Goal: Task Accomplishment & Management: Complete application form

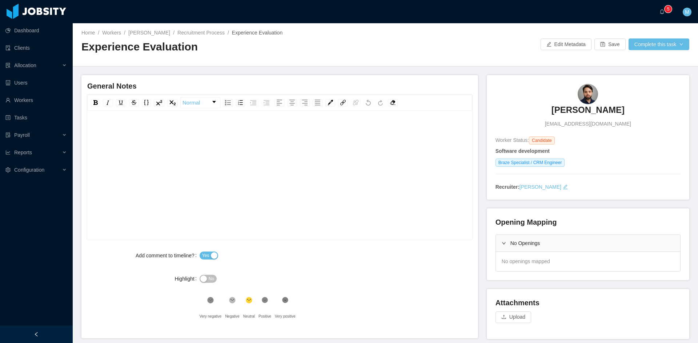
click at [280, 150] on div "rdw-editor" at bounding box center [280, 186] width 374 height 127
click at [191, 157] on div "rdw-editor" at bounding box center [280, 186] width 374 height 127
click at [339, 126] on div "**********" at bounding box center [280, 130] width 374 height 15
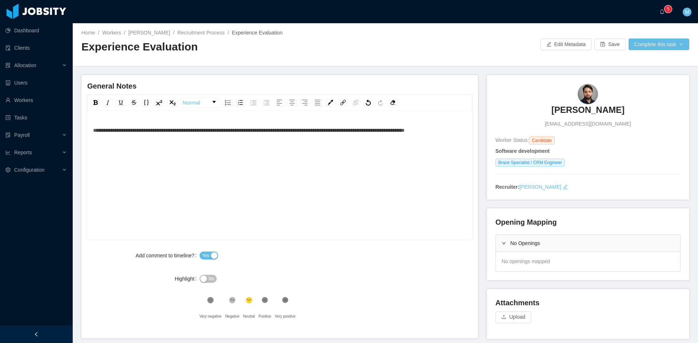
click at [143, 138] on div "**********" at bounding box center [280, 130] width 374 height 15
click at [651, 43] on button "Complete this task" at bounding box center [658, 45] width 61 height 12
click at [642, 65] on button "Save Evaluation" at bounding box center [654, 61] width 56 height 12
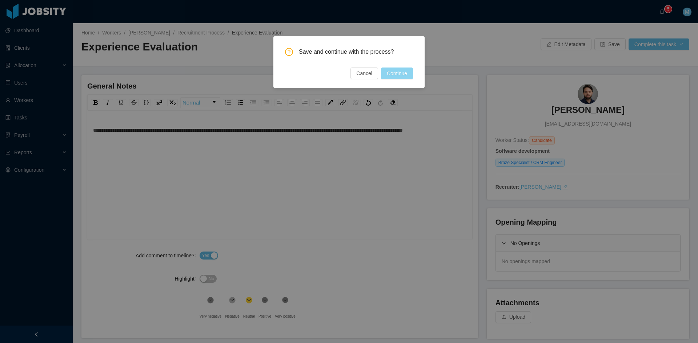
click at [399, 73] on button "Continue" at bounding box center [397, 74] width 32 height 12
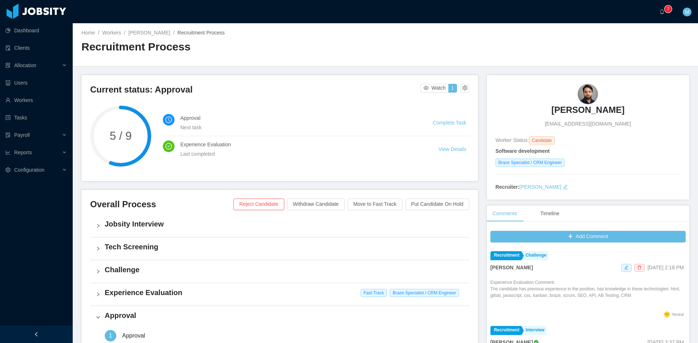
scroll to position [121, 0]
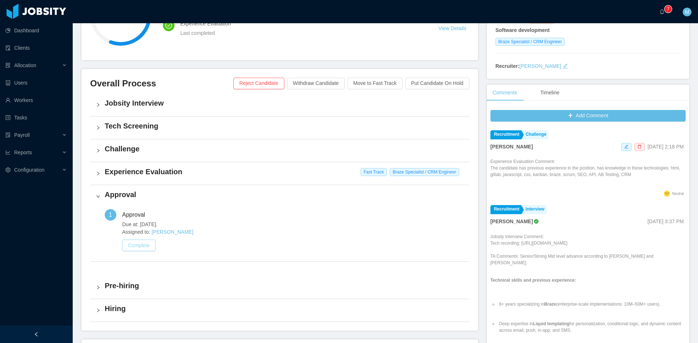
click at [155, 240] on button "Complete" at bounding box center [138, 246] width 33 height 12
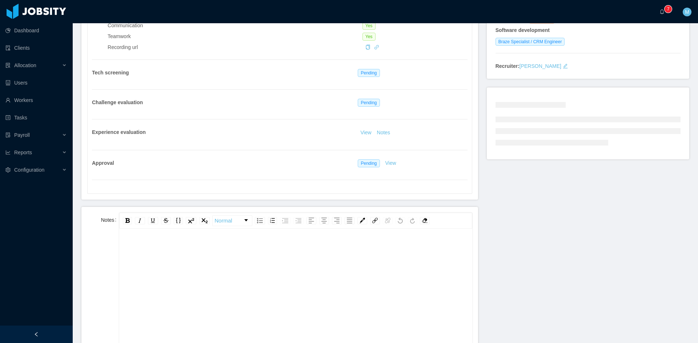
scroll to position [182, 0]
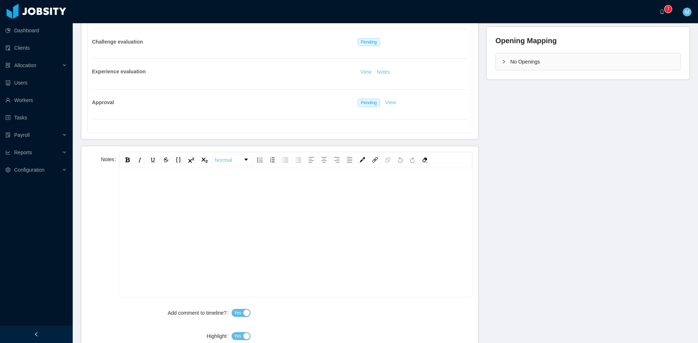
click at [172, 233] on div "rdw-editor" at bounding box center [295, 244] width 341 height 127
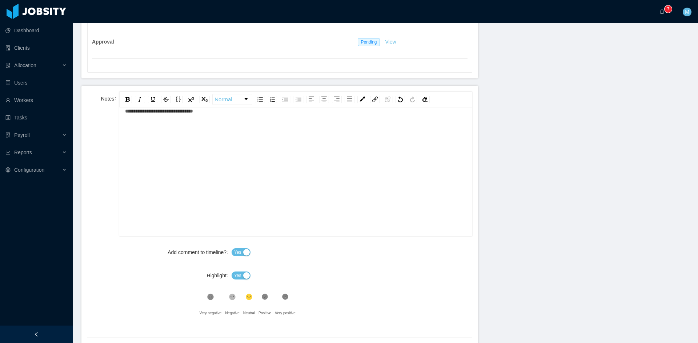
click at [237, 273] on span "Yes" at bounding box center [237, 275] width 7 height 7
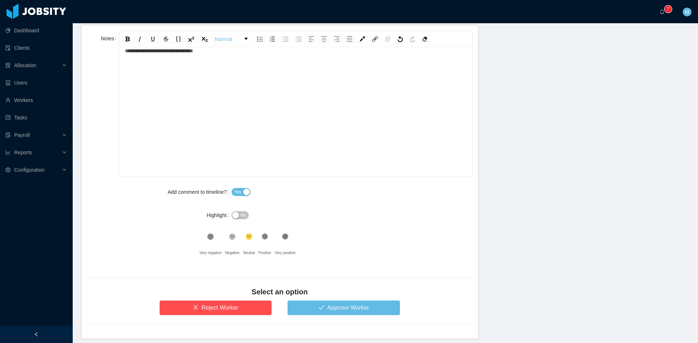
scroll to position [332, 0]
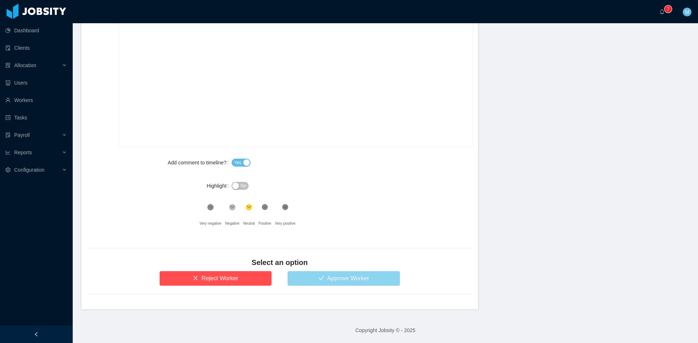
click at [347, 276] on button "Approve Worker" at bounding box center [343, 278] width 112 height 15
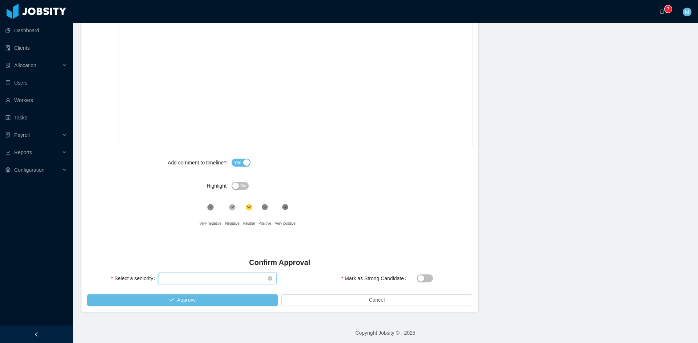
click at [238, 284] on div "Select seniority" at bounding box center [214, 278] width 105 height 11
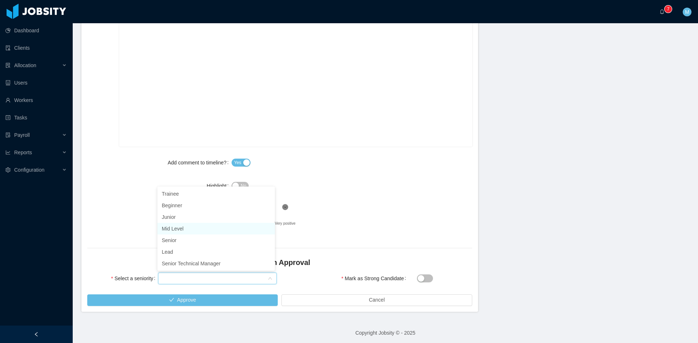
click at [186, 230] on li "Mid Level" at bounding box center [215, 229] width 117 height 12
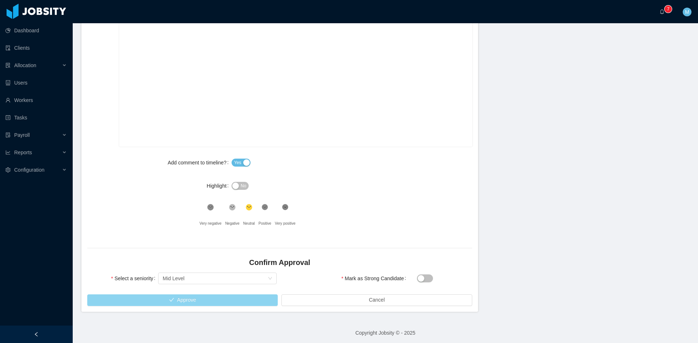
click at [190, 299] on button "Approve" at bounding box center [182, 301] width 190 height 12
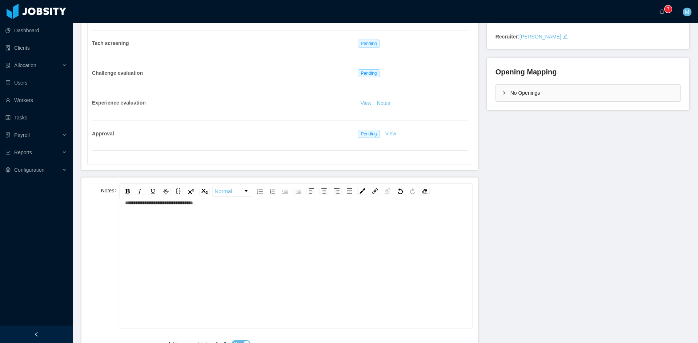
scroll to position [29, 0]
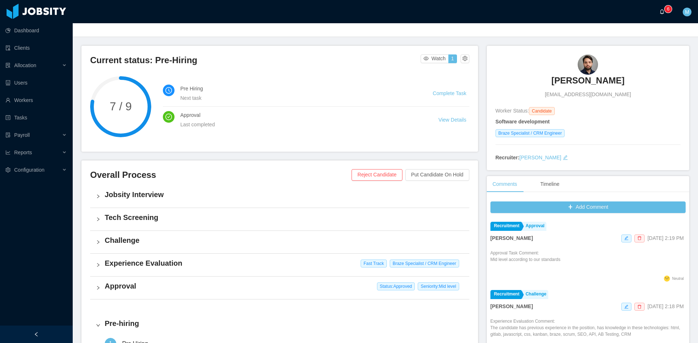
click at [661, 9] on icon "icon: bell" at bounding box center [661, 11] width 5 height 5
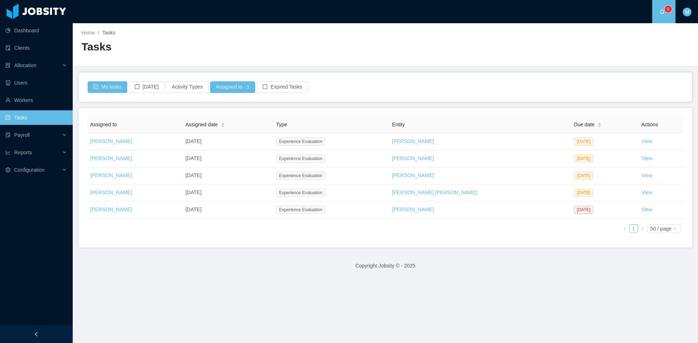
click at [245, 277] on footer "Copyright Jobsity © - 2025" at bounding box center [385, 266] width 625 height 25
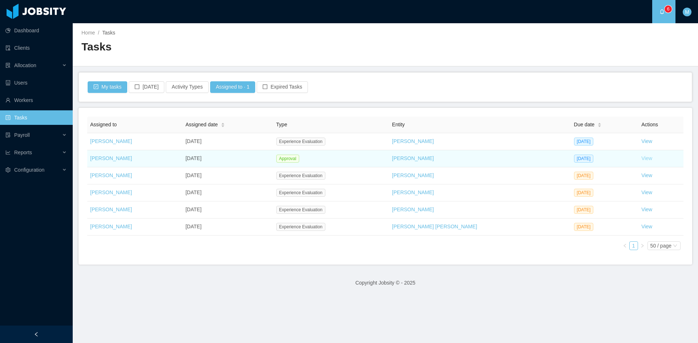
click at [641, 156] on link "View" at bounding box center [646, 159] width 11 height 6
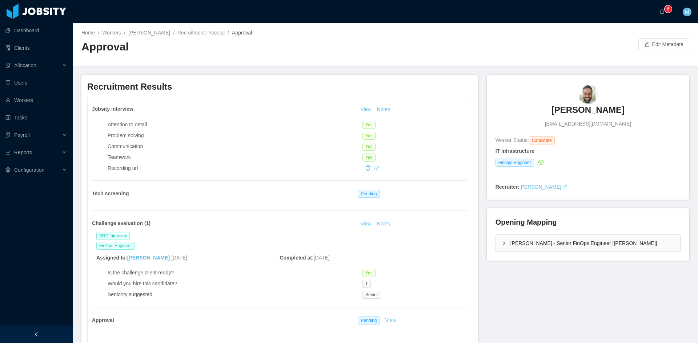
scroll to position [121, 0]
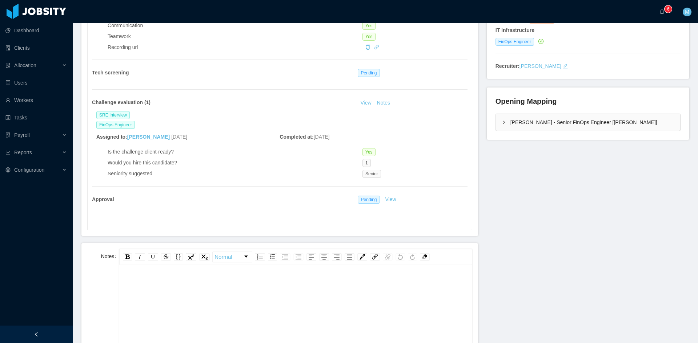
click at [296, 296] on div "rdw-editor" at bounding box center [295, 341] width 341 height 127
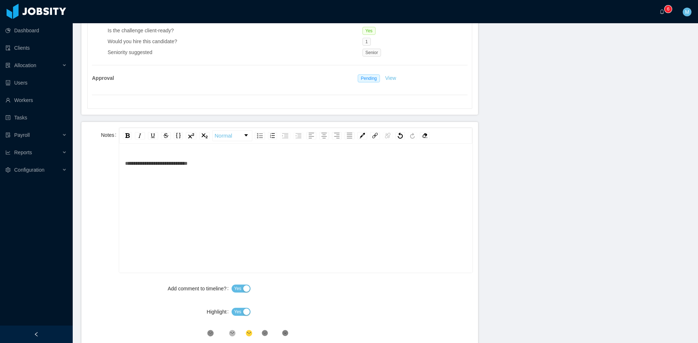
scroll to position [303, 0]
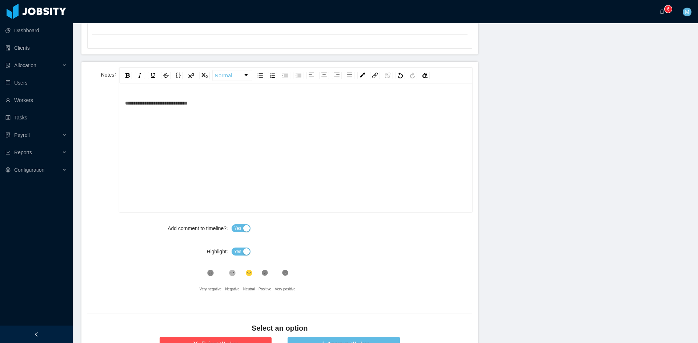
click at [245, 250] on button "Yes" at bounding box center [240, 252] width 19 height 8
click at [261, 267] on div "Add comment to timeline? Yes Highlight No .st0{fill:#8a8a8a}.st2{fill:#262626} …" at bounding box center [279, 259] width 385 height 76
click at [265, 273] on icon at bounding box center [265, 273] width 6 height 6
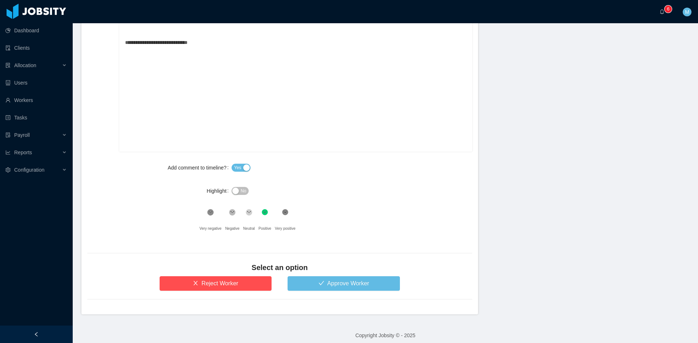
click at [365, 297] on form "**********" at bounding box center [279, 158] width 396 height 314
click at [369, 288] on button "Approve Worker" at bounding box center [343, 284] width 112 height 15
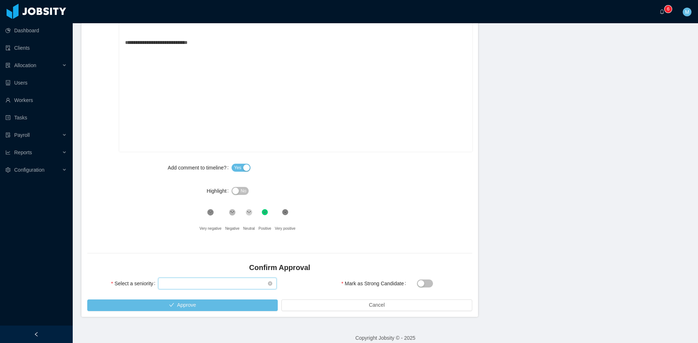
click at [241, 289] on div "Select seniority" at bounding box center [214, 283] width 105 height 11
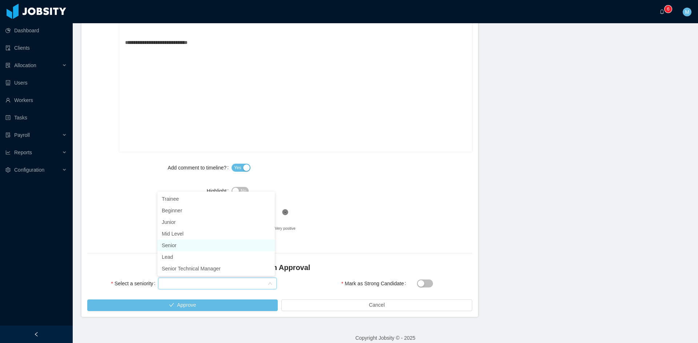
click at [188, 249] on li "Senior" at bounding box center [215, 246] width 117 height 12
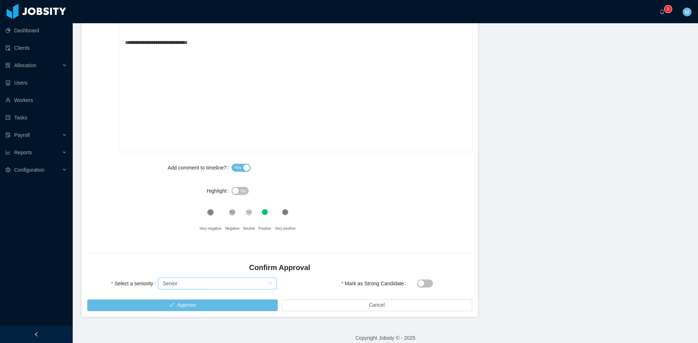
click at [203, 299] on div "Select a seniority Select seniority Senior" at bounding box center [181, 288] width 195 height 23
click at [205, 302] on button "Approve" at bounding box center [182, 306] width 190 height 12
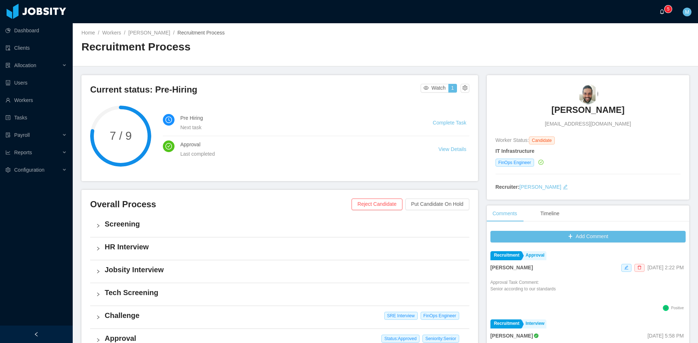
click at [659, 8] on a=83ded146-cd66-4514-80a8-9a7b1e1b5eb6/Matias%20Marin"] "0 1 2 3 4 5 6 7 8 9 0 1 2 3 4 5 6 7 8 9 0 1 2 3 4 5 6 7 8 9" at bounding box center [663, 11] width 9 height 23
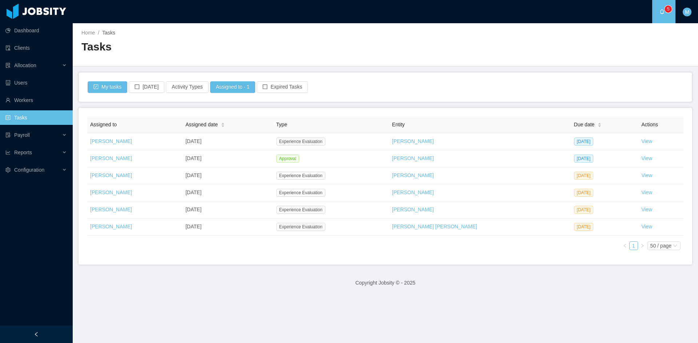
click at [390, 255] on div "Assigned to Assigned date Type Entity Due date Actions Matias Marin Sep 4th, 20…" at bounding box center [385, 187] width 596 height 140
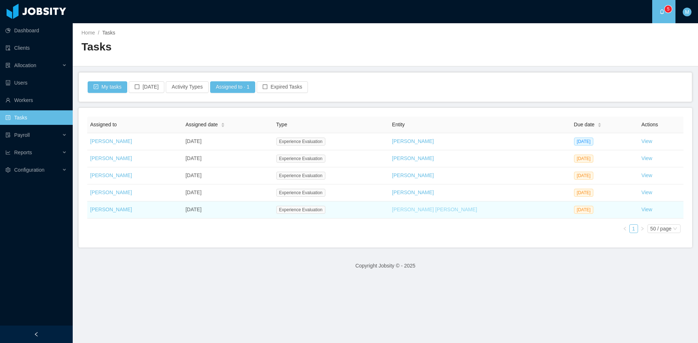
drag, startPoint x: 443, startPoint y: 212, endPoint x: 449, endPoint y: 211, distance: 6.2
click at [641, 210] on link "View" at bounding box center [646, 210] width 11 height 6
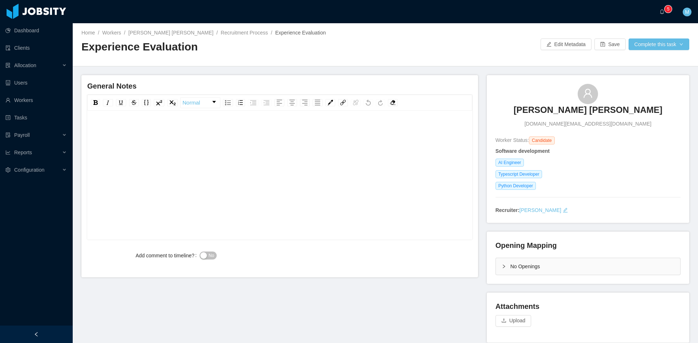
drag, startPoint x: 488, startPoint y: 263, endPoint x: 494, endPoint y: 263, distance: 5.5
click at [493, 263] on div "Opening Mapping No Openings" at bounding box center [588, 258] width 202 height 52
click at [496, 263] on div "No Openings" at bounding box center [588, 266] width 184 height 17
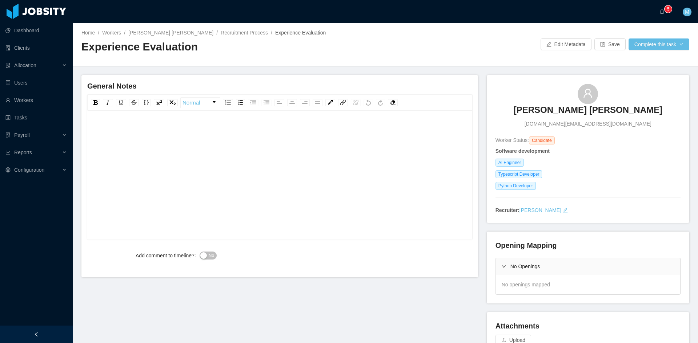
click at [283, 112] on div "General Notes Normal" at bounding box center [279, 165] width 385 height 168
click at [279, 153] on div "rdw-editor" at bounding box center [280, 186] width 374 height 127
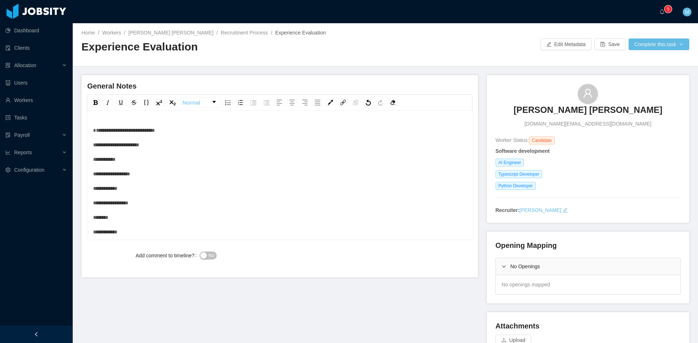
click at [199, 135] on div "**********" at bounding box center [280, 195] width 374 height 145
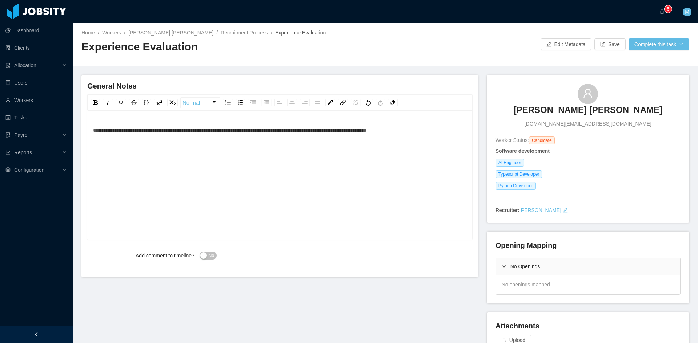
click at [430, 131] on div "**********" at bounding box center [280, 130] width 374 height 15
click at [275, 138] on div "**********" at bounding box center [280, 130] width 374 height 15
click at [93, 129] on div "**********" at bounding box center [280, 186] width 374 height 127
click at [94, 130] on span "**********" at bounding box center [255, 130] width 324 height 5
click at [209, 257] on span "No" at bounding box center [211, 255] width 5 height 7
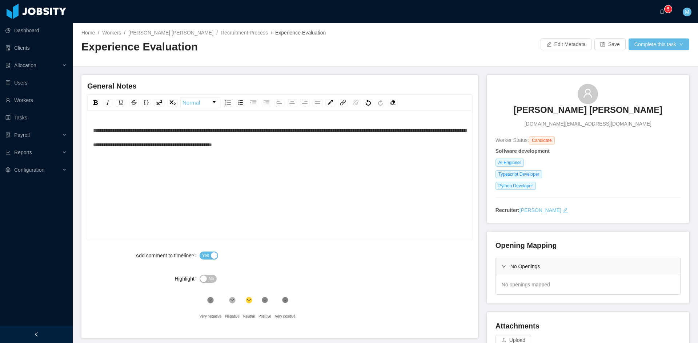
click at [369, 145] on div "**********" at bounding box center [280, 137] width 374 height 29
click at [644, 48] on button "Complete this task" at bounding box center [658, 45] width 61 height 12
click at [643, 56] on button "Save Evaluation" at bounding box center [654, 61] width 56 height 12
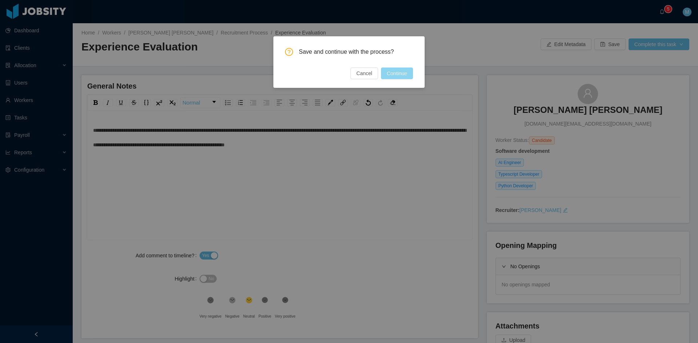
click at [394, 77] on button "Continue" at bounding box center [397, 74] width 32 height 12
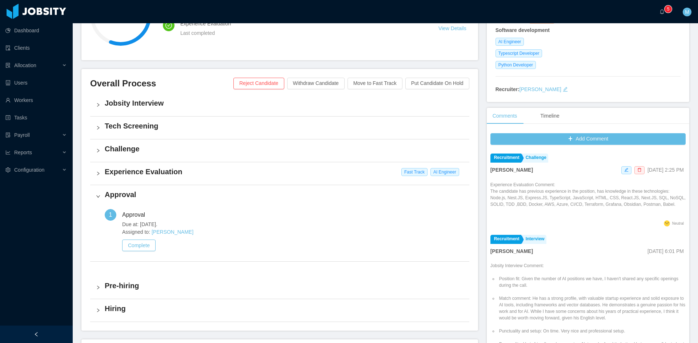
scroll to position [185, 0]
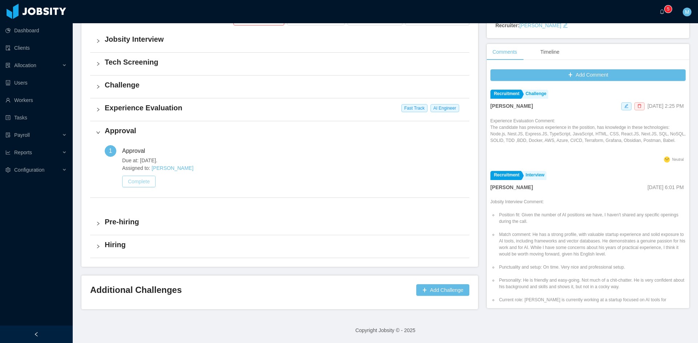
click at [133, 182] on button "Complete" at bounding box center [138, 182] width 33 height 12
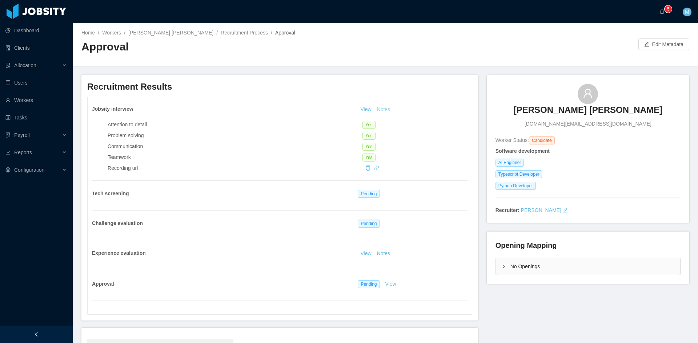
click at [379, 111] on button "Notes" at bounding box center [383, 109] width 19 height 9
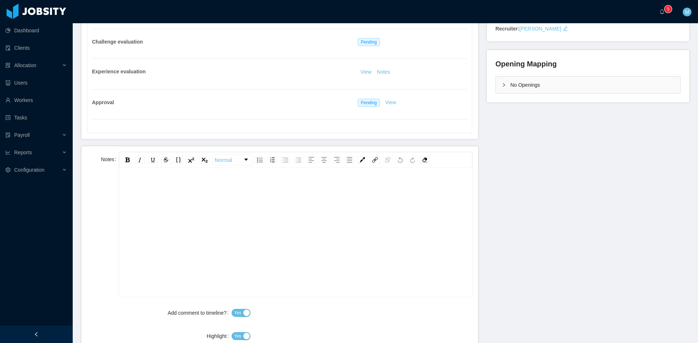
scroll to position [16, 0]
click at [238, 208] on div "rdw-editor" at bounding box center [295, 228] width 341 height 127
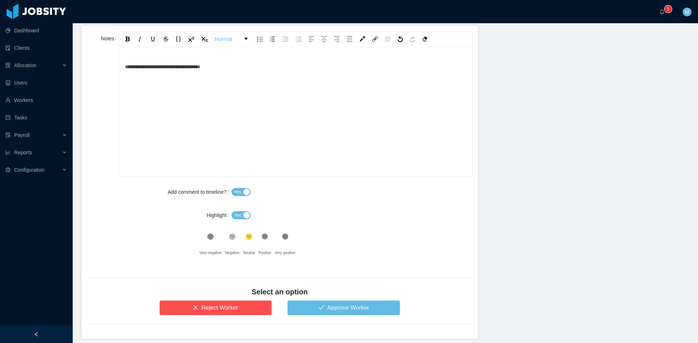
scroll to position [332, 0]
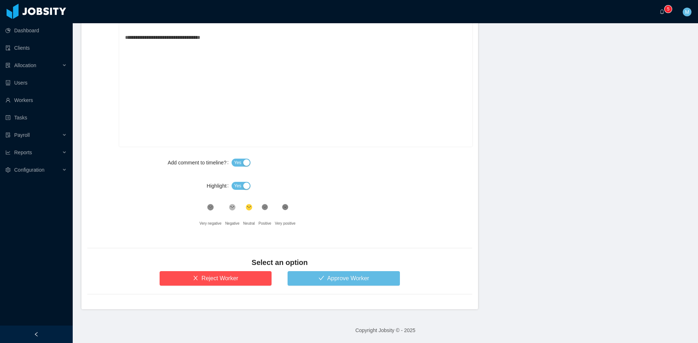
drag, startPoint x: 239, startPoint y: 186, endPoint x: 246, endPoint y: 189, distance: 7.4
click at [239, 185] on button "Yes" at bounding box center [240, 186] width 19 height 8
click at [311, 278] on button "Approve Worker" at bounding box center [343, 278] width 112 height 15
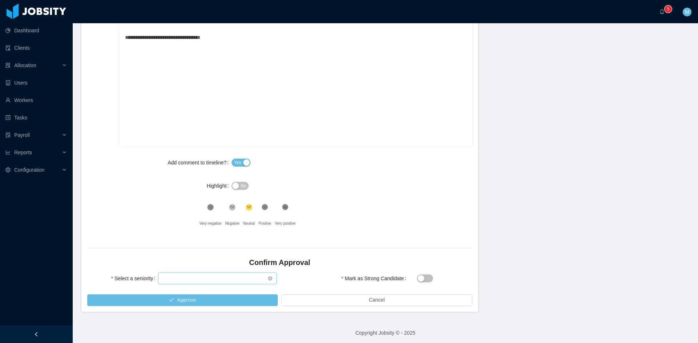
drag, startPoint x: 207, startPoint y: 279, endPoint x: 203, endPoint y: 278, distance: 4.7
click at [207, 279] on div "Select seniority" at bounding box center [214, 278] width 105 height 11
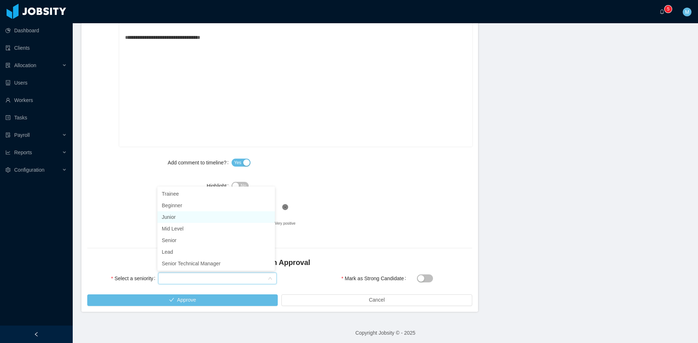
click at [182, 214] on li "Junior" at bounding box center [215, 218] width 117 height 12
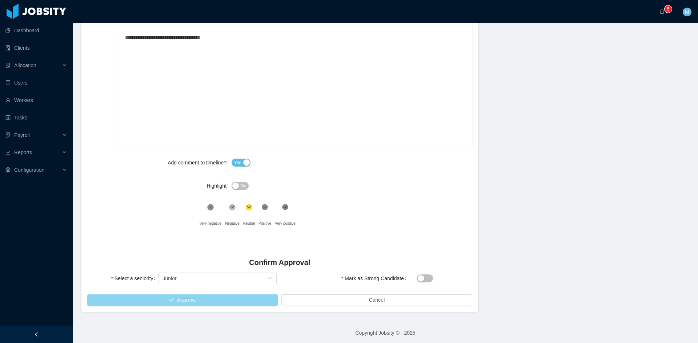
click at [201, 298] on button "Approve" at bounding box center [182, 301] width 190 height 12
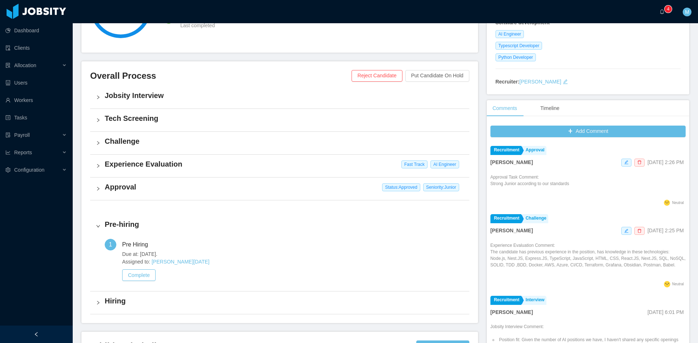
scroll to position [182, 0]
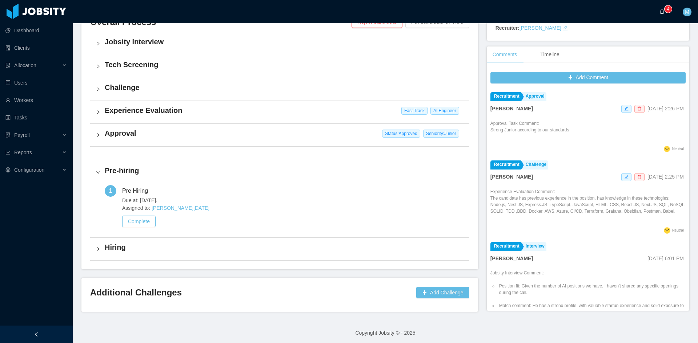
click at [662, 17] on a=83ded146-cd66-4514-80a8-9a7b1e1b5eb6/Matias%20Marin"] "0 1 2 3 4 5 6 7 8 9 0 1 2 3 4 5 6 7 8 9 0 1 2 3 4 5 6 7 8 9" at bounding box center [663, 11] width 9 height 23
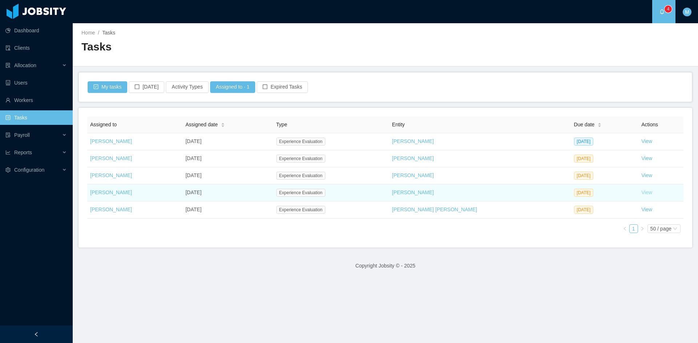
click at [641, 193] on link "View" at bounding box center [646, 193] width 11 height 6
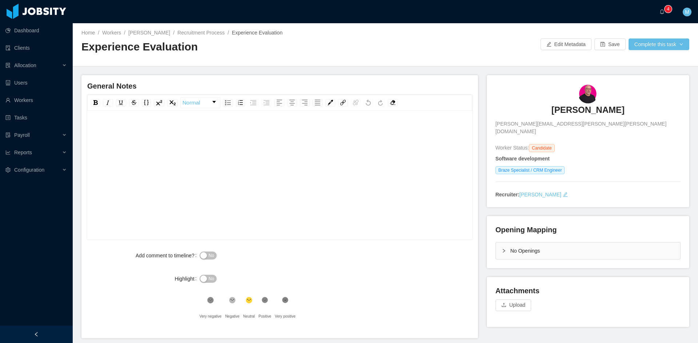
click at [219, 139] on div "rdw-editor" at bounding box center [280, 186] width 374 height 127
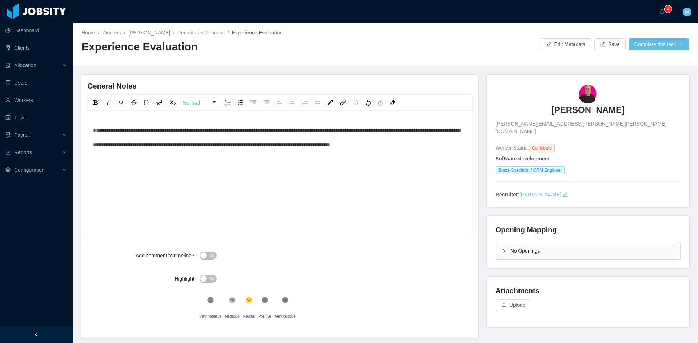
click at [94, 131] on div "**********" at bounding box center [280, 186] width 374 height 127
click at [94, 131] on span "**********" at bounding box center [276, 138] width 367 height 20
click at [340, 159] on div "**********" at bounding box center [280, 145] width 374 height 44
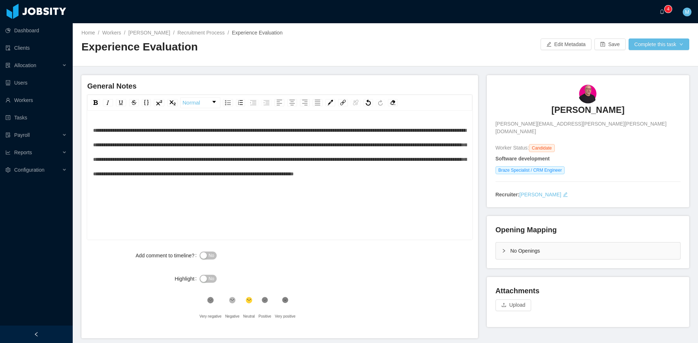
click at [337, 161] on span "**********" at bounding box center [279, 152] width 373 height 49
click at [367, 181] on div "**********" at bounding box center [280, 152] width 374 height 58
click at [206, 260] on div "No" at bounding box center [296, 256] width 192 height 15
click at [209, 258] on span "No" at bounding box center [211, 255] width 5 height 7
click at [652, 47] on button "Complete this task" at bounding box center [658, 45] width 61 height 12
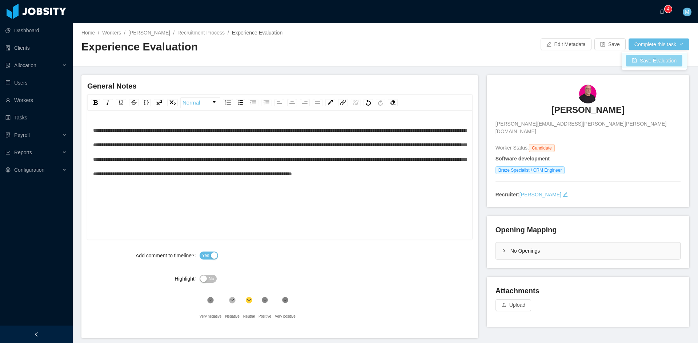
click at [644, 65] on button "Save Evaluation" at bounding box center [654, 61] width 56 height 12
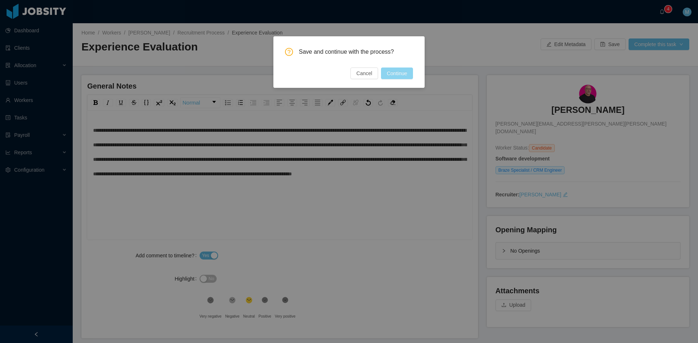
click at [407, 76] on button "Continue" at bounding box center [397, 74] width 32 height 12
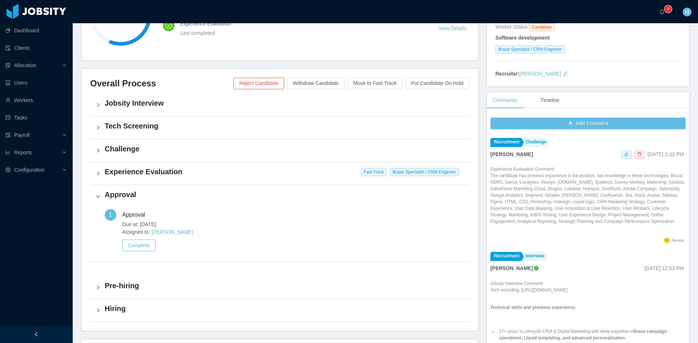
scroll to position [182, 0]
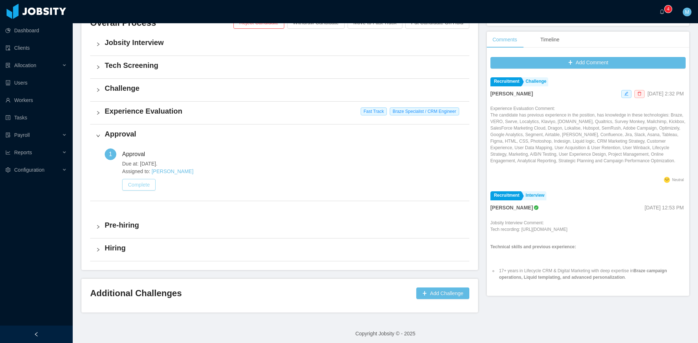
click at [150, 187] on button "Complete" at bounding box center [138, 185] width 33 height 12
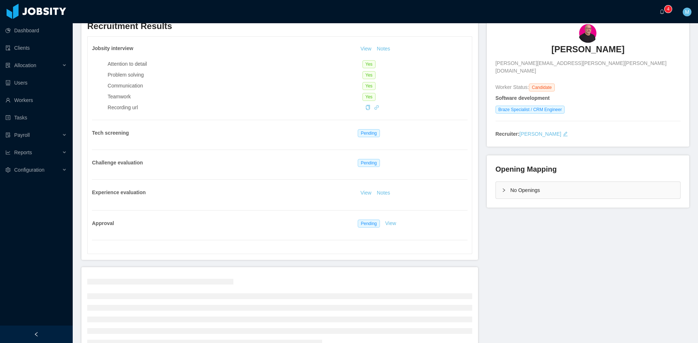
scroll to position [108, 0]
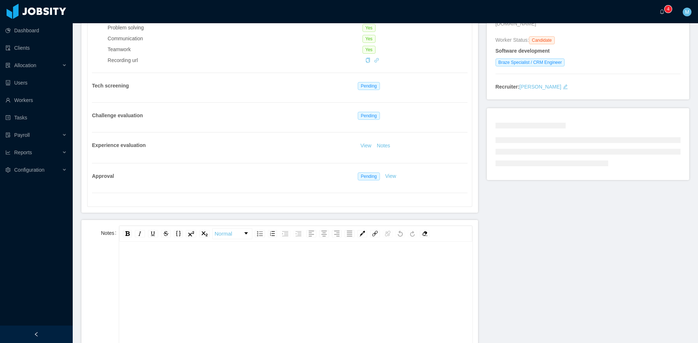
click at [181, 263] on div "rdw-editor" at bounding box center [295, 261] width 341 height 15
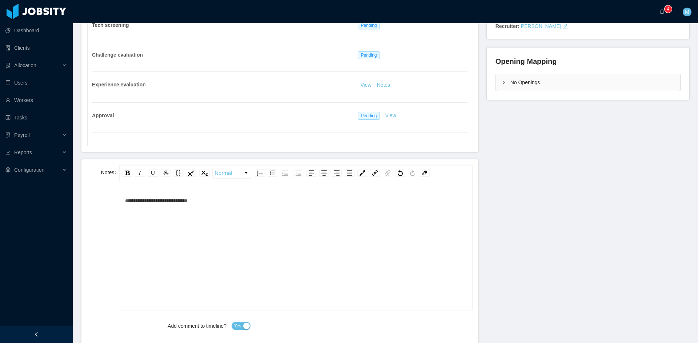
scroll to position [290, 0]
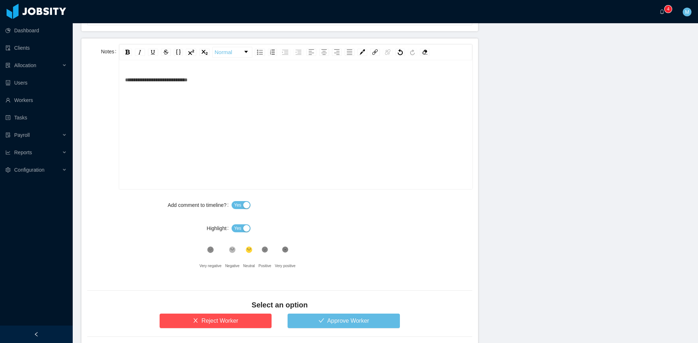
click at [238, 231] on span "Yes" at bounding box center [237, 228] width 7 height 7
click at [264, 249] on icon at bounding box center [265, 250] width 6 height 6
click at [319, 323] on button "Approve Worker" at bounding box center [343, 321] width 112 height 15
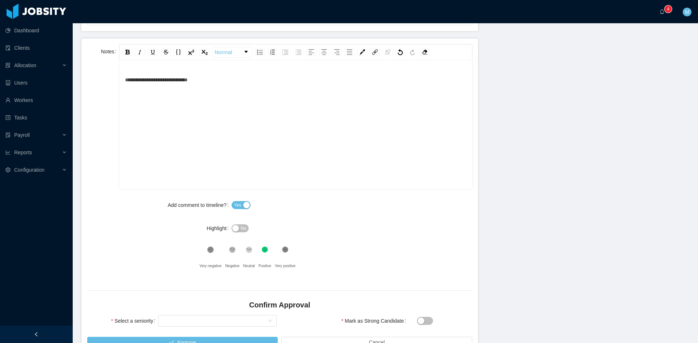
click at [228, 314] on div "Select seniority" at bounding box center [217, 321] width 118 height 15
click at [226, 316] on div "Select seniority" at bounding box center [214, 321] width 105 height 11
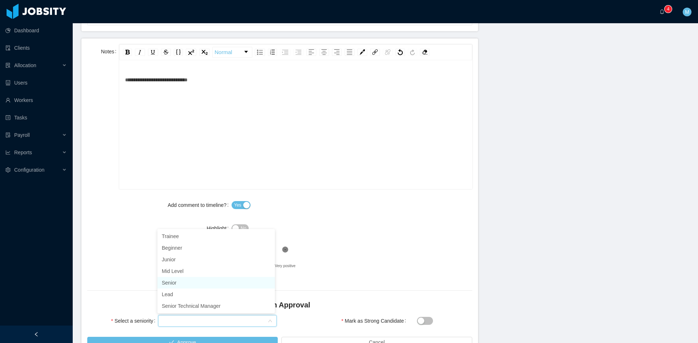
click at [190, 283] on li "Senior" at bounding box center [215, 283] width 117 height 12
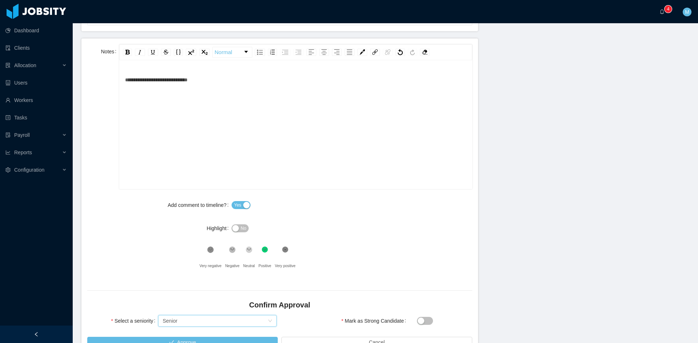
scroll to position [108, 0]
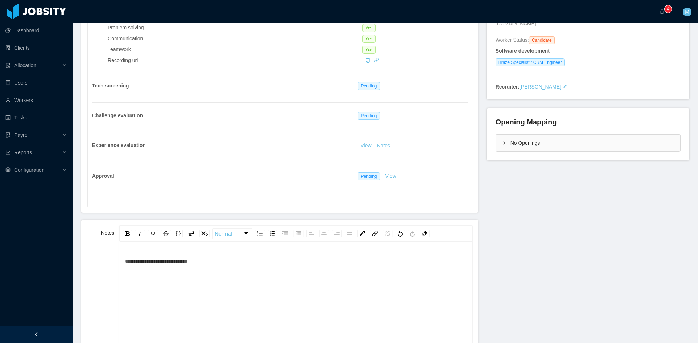
click at [383, 140] on div "Jobsity interview View Notes Attention to detail Yes Problem solving Yes Commun…" at bounding box center [280, 97] width 384 height 217
click at [381, 147] on button "Notes" at bounding box center [383, 146] width 19 height 9
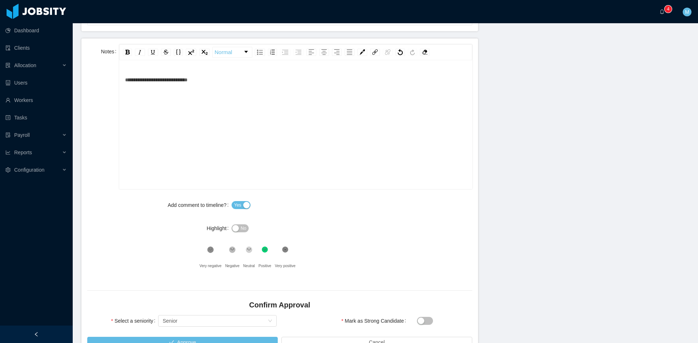
scroll to position [335, 0]
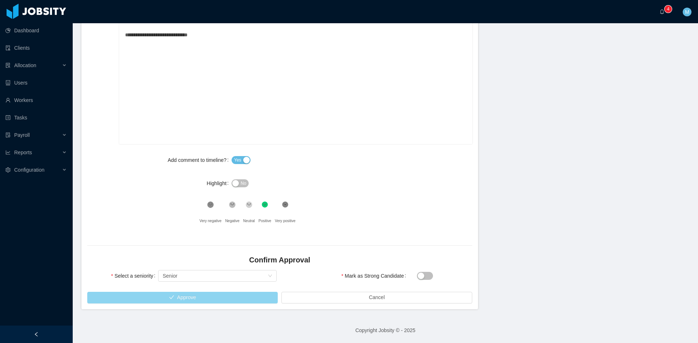
click at [236, 298] on button "Approve" at bounding box center [182, 298] width 190 height 12
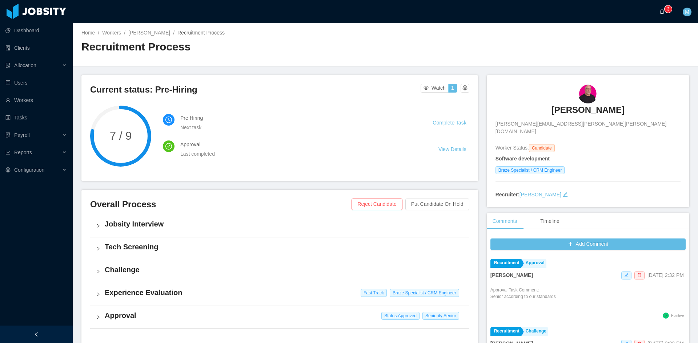
click at [661, 11] on icon "icon: bell" at bounding box center [661, 11] width 5 height 5
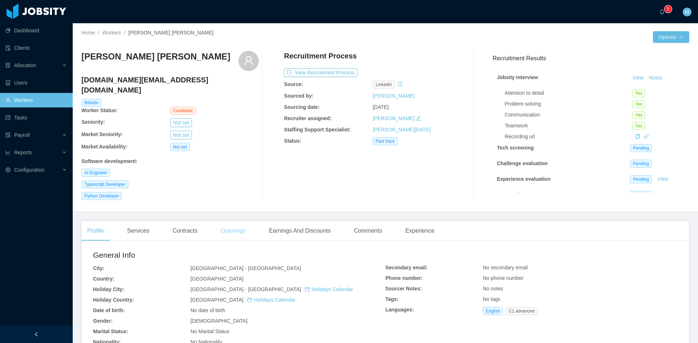
click at [225, 221] on div "Openings" at bounding box center [233, 231] width 37 height 20
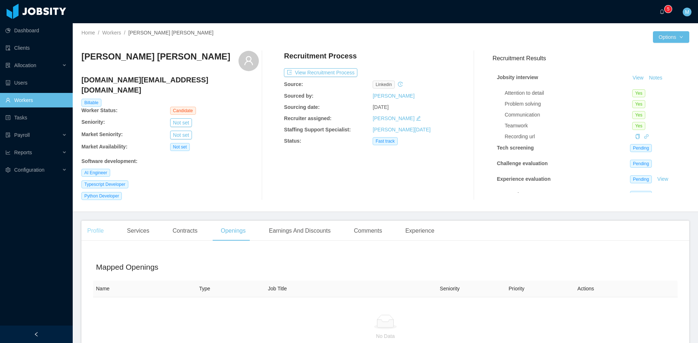
click at [101, 225] on div "Profile" at bounding box center [95, 231] width 28 height 20
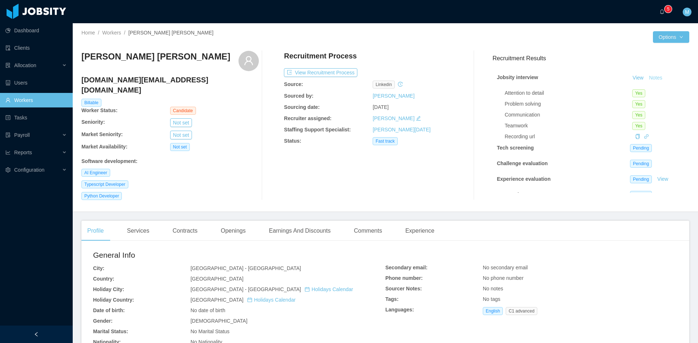
click at [656, 77] on button "Notes" at bounding box center [655, 78] width 19 height 9
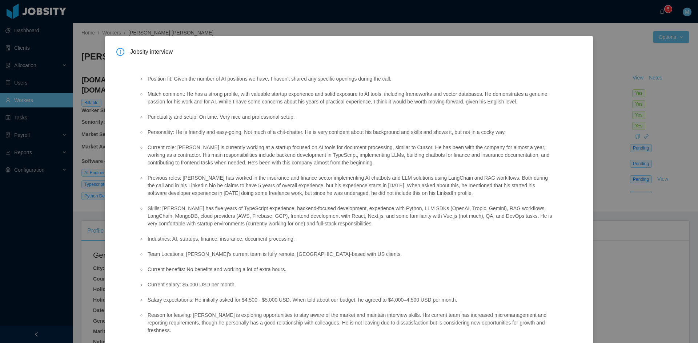
scroll to position [27, 0]
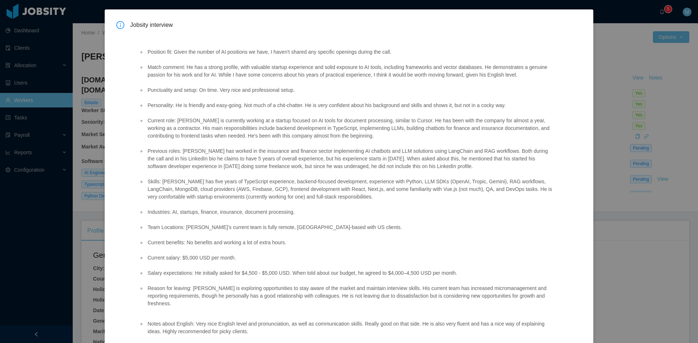
click at [649, 77] on div "Jobsity interview Position fit: Given the number of AI positions we have, I hav…" at bounding box center [349, 171] width 698 height 343
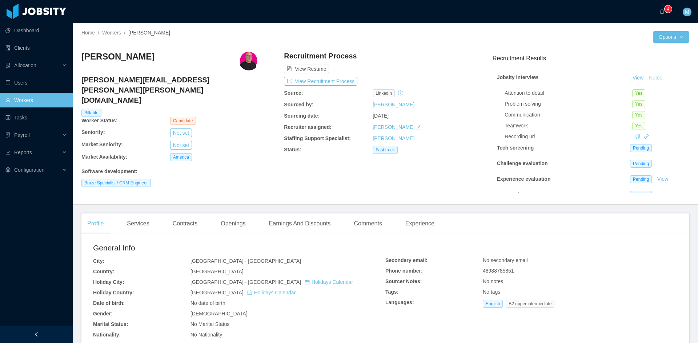
click at [650, 77] on button "Notes" at bounding box center [655, 78] width 19 height 9
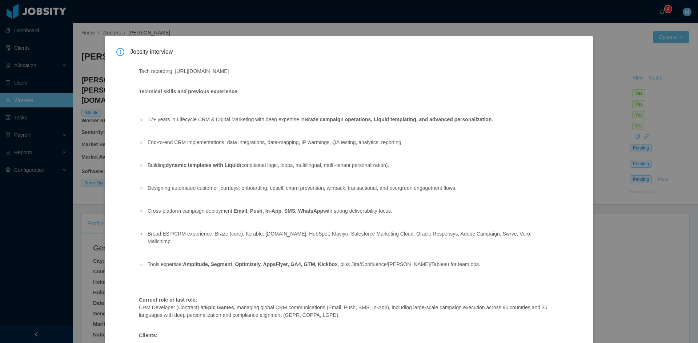
drag, startPoint x: 382, startPoint y: 73, endPoint x: 174, endPoint y: 72, distance: 207.2
click at [174, 72] on p "Tech recording: [URL][DOMAIN_NAME]" at bounding box center [346, 72] width 415 height 8
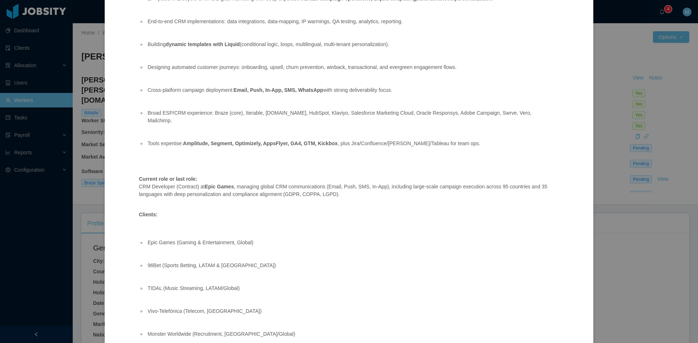
scroll to position [182, 0]
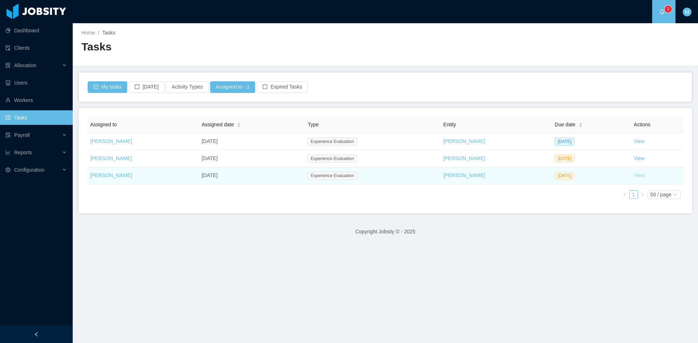
click at [633, 177] on link "View" at bounding box center [638, 176] width 11 height 6
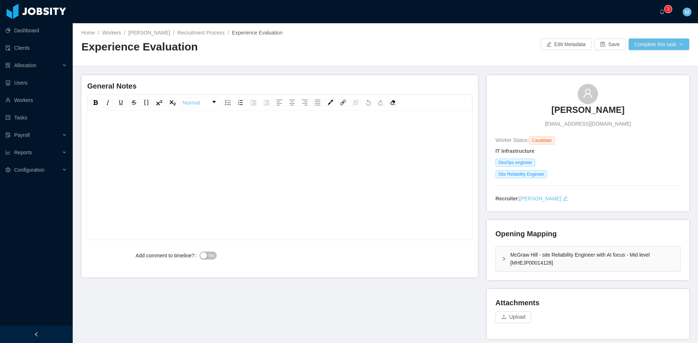
click at [306, 189] on div "rdw-editor" at bounding box center [280, 186] width 374 height 127
click at [491, 260] on div "Opening Mapping McGraw Hill - site Reliability Engineer with AI focus - Mid lev…" at bounding box center [588, 250] width 202 height 60
click at [492, 260] on div "Opening Mapping McGraw Hill - site Reliability Engineer with AI focus - Mid lev…" at bounding box center [588, 250] width 202 height 60
drag, startPoint x: 494, startPoint y: 176, endPoint x: 541, endPoint y: 175, distance: 46.9
click at [541, 175] on span "Site Reliability Engineer" at bounding box center [521, 174] width 52 height 8
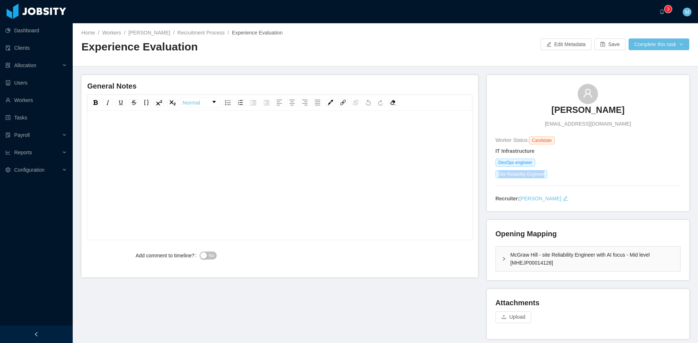
copy span "Site Reliability Engineer"
click at [497, 262] on div "McGraw Hill - site Reliability Engineer with AI focus - Mid level [MHEJP0001412…" at bounding box center [588, 259] width 184 height 25
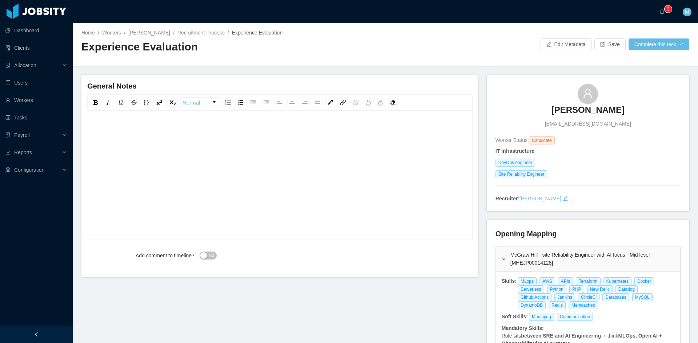
scroll to position [61, 0]
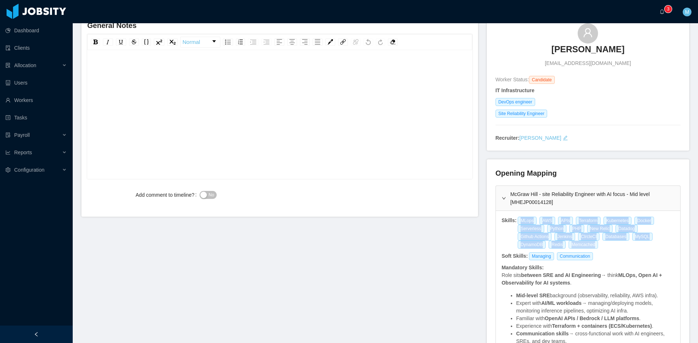
drag, startPoint x: 515, startPoint y: 221, endPoint x: 540, endPoint y: 245, distance: 34.2
click at [540, 245] on div "MLops AWS APIs Terraform Kubernetes Docker Serverless Python PHP New Relic Data…" at bounding box center [596, 233] width 158 height 32
copy div "MLops AWS APIs Terraform Kubernetes Docker Serverless Python PHP New Relic Data…"
click at [239, 112] on div "rdw-editor" at bounding box center [280, 126] width 374 height 127
click at [154, 96] on div "rdw-editor" at bounding box center [280, 126] width 374 height 127
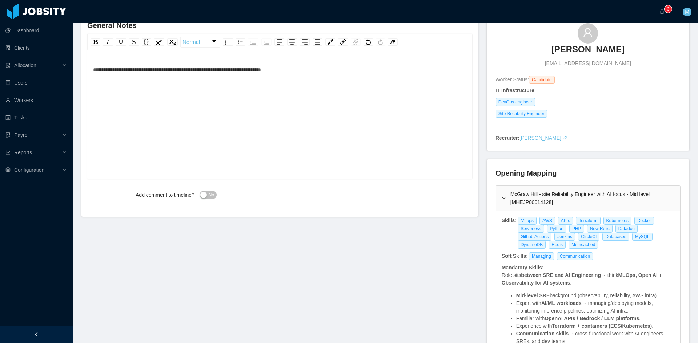
scroll to position [0, 0]
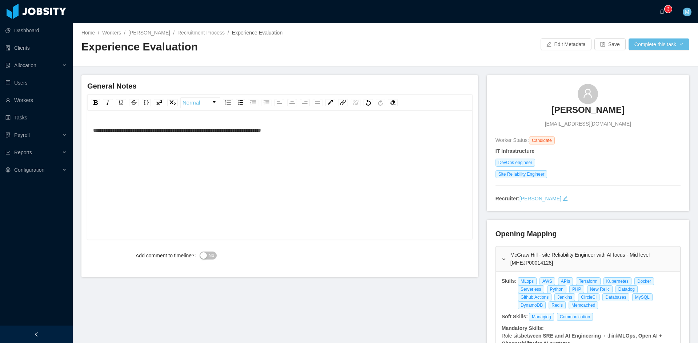
click at [317, 138] on div "**********" at bounding box center [280, 186] width 374 height 127
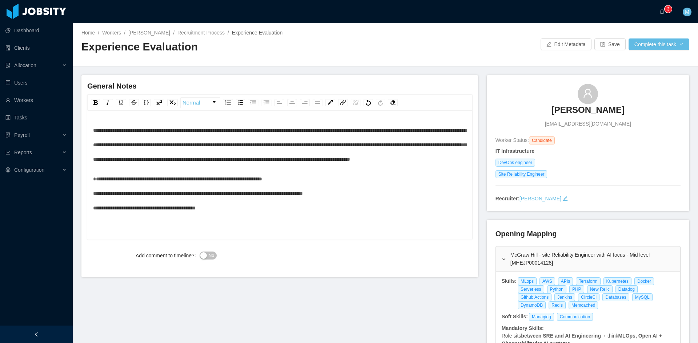
click at [317, 194] on div "**********" at bounding box center [280, 194] width 374 height 44
click at [221, 209] on div "**********" at bounding box center [280, 194] width 374 height 44
click at [94, 195] on span "**********" at bounding box center [276, 187] width 367 height 20
click at [208, 251] on div "No" at bounding box center [296, 256] width 192 height 15
click at [209, 254] on span "No" at bounding box center [211, 255] width 5 height 7
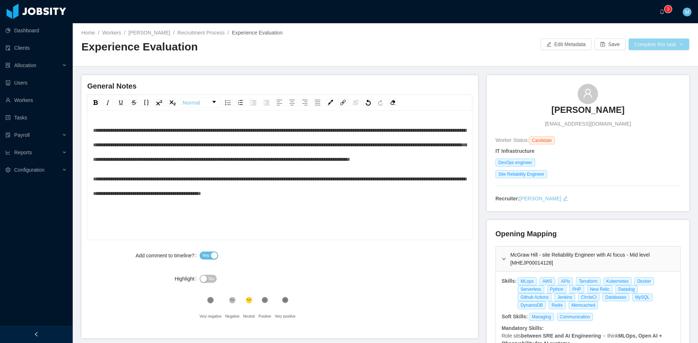
click at [658, 46] on button "Complete this task" at bounding box center [658, 45] width 61 height 12
click at [655, 60] on button "Save Evaluation" at bounding box center [654, 61] width 56 height 12
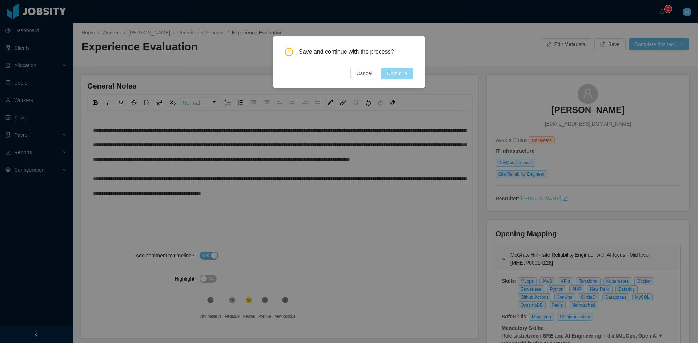
click at [411, 73] on button "Continue" at bounding box center [397, 74] width 32 height 12
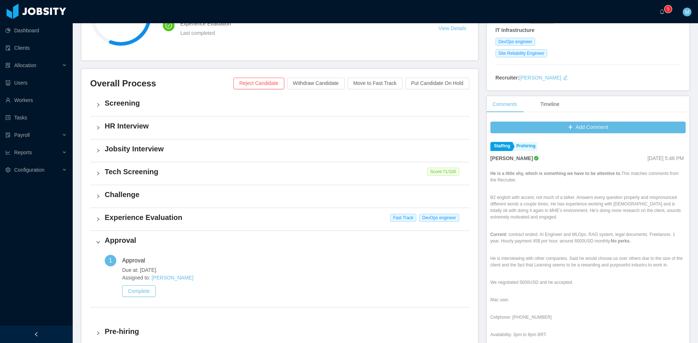
scroll to position [182, 0]
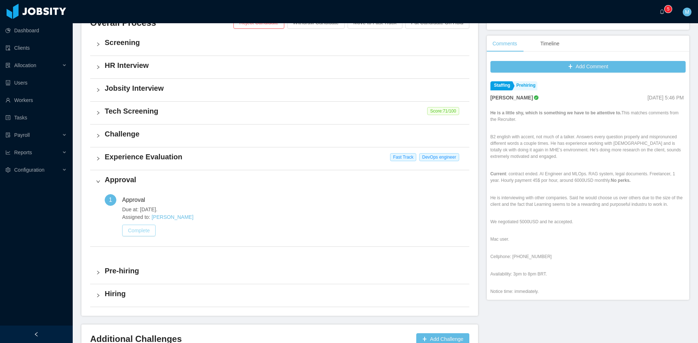
click at [142, 228] on button "Complete" at bounding box center [138, 231] width 33 height 12
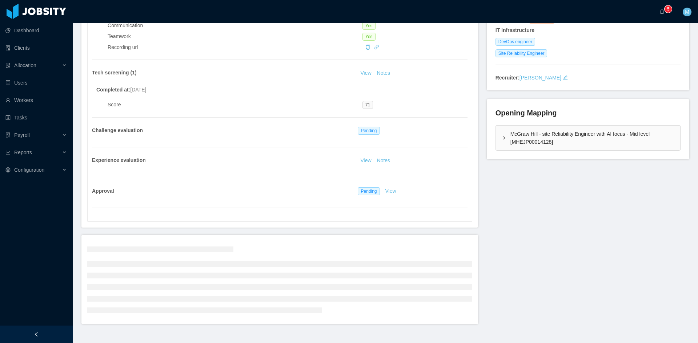
scroll to position [136, 0]
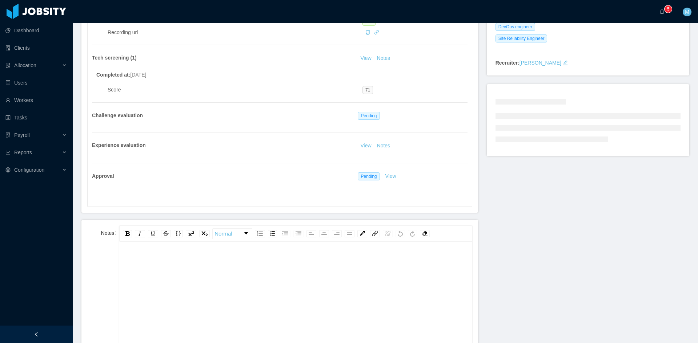
click at [203, 263] on div "rdw-editor" at bounding box center [295, 261] width 341 height 15
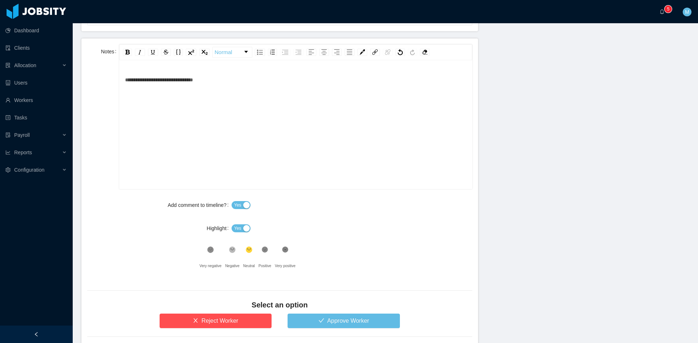
scroll to position [360, 0]
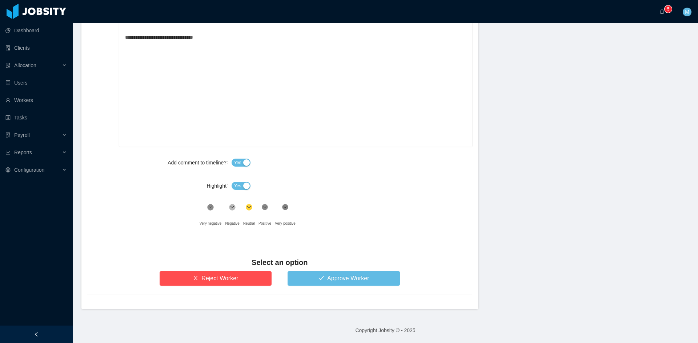
click at [235, 187] on span "Yes" at bounding box center [237, 185] width 7 height 7
click at [310, 275] on button "Approve Worker" at bounding box center [343, 278] width 112 height 15
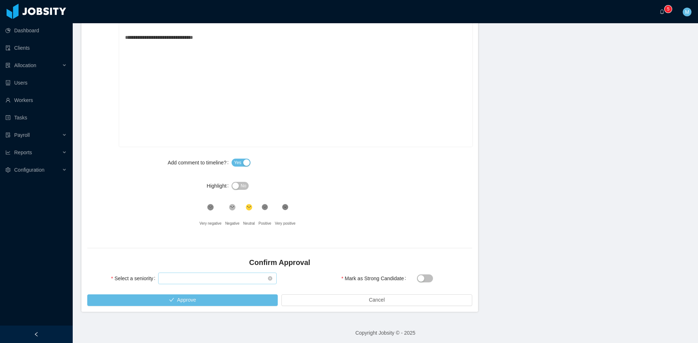
click at [202, 273] on div "Select seniority" at bounding box center [217, 278] width 118 height 15
click at [201, 280] on div "Select seniority" at bounding box center [214, 278] width 105 height 11
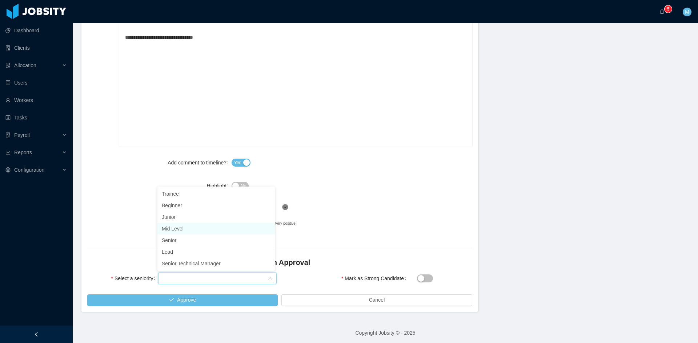
click at [182, 229] on li "Mid Level" at bounding box center [215, 229] width 117 height 12
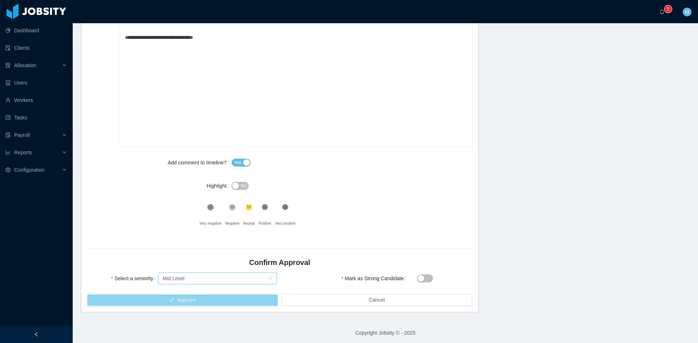
click at [198, 305] on button "Approve" at bounding box center [182, 301] width 190 height 12
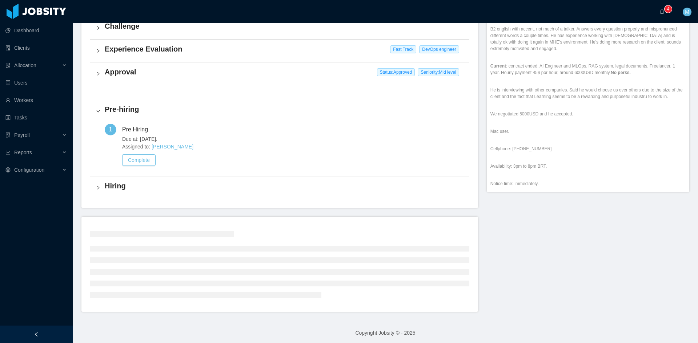
scroll to position [228, 0]
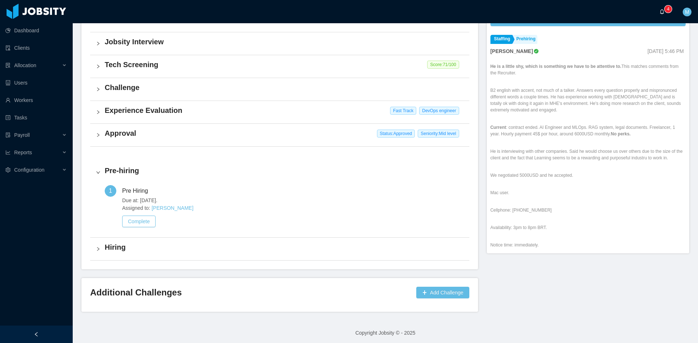
click at [660, 13] on a=83ded146-cd66-4514-80a8-9a7b1e1b5eb6/Matias%20Marin"] "0 1 2 3 4 5 6 7 8 9 0 1 2 3 4 5 6 7 8 9 0 1 2 3 4 5 6 7 8 9" at bounding box center [663, 11] width 9 height 23
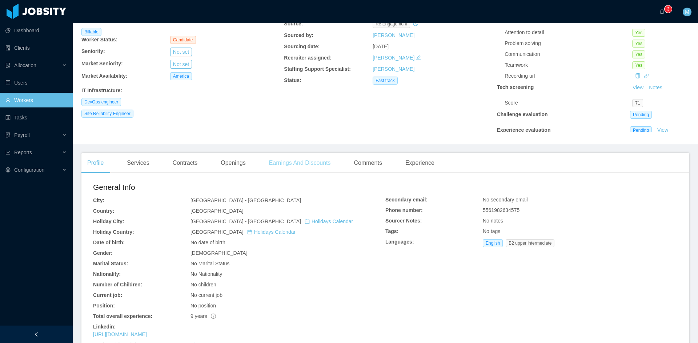
scroll to position [121, 0]
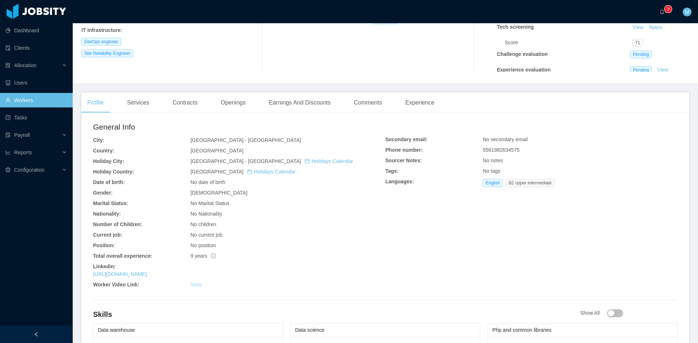
click at [197, 283] on link "View" at bounding box center [195, 285] width 11 height 6
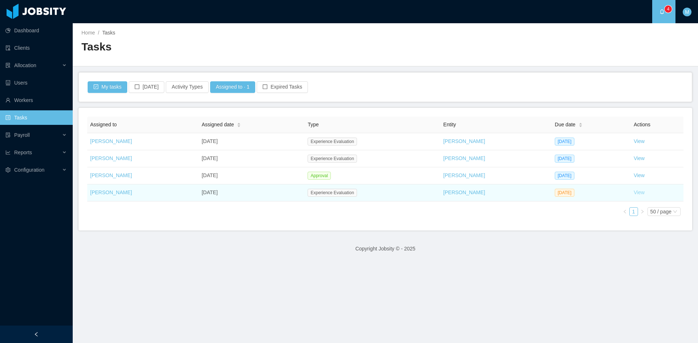
click at [633, 194] on link "View" at bounding box center [638, 193] width 11 height 6
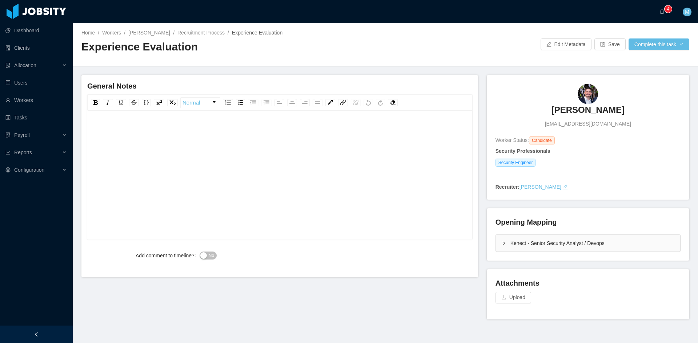
click at [349, 167] on div "rdw-editor" at bounding box center [280, 186] width 374 height 127
click at [506, 239] on div "Kenect - Senior Security Analyst / Devops" at bounding box center [588, 243] width 184 height 17
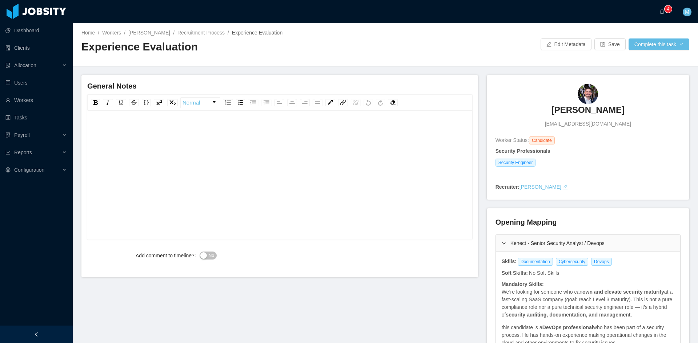
click at [521, 26] on div "Home / Workers / [PERSON_NAME] / Recruitment Process / Experience Evaluation / …" at bounding box center [385, 44] width 625 height 43
click at [664, 13] on span "0 1 2 3 4 5 6 7 8 9 0 1 2 3 4 5 6 7 8 9 0 1 2 3 4 5 6 7 8 9" at bounding box center [663, 11] width 9 height 5
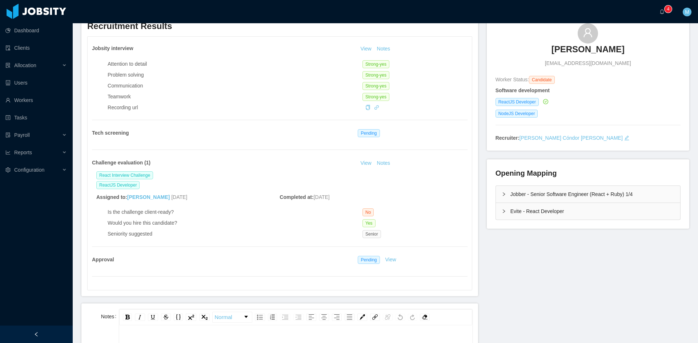
scroll to position [121, 0]
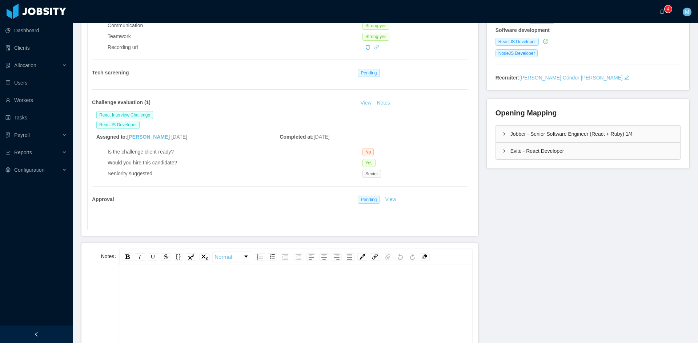
click at [310, 285] on div "rdw-editor" at bounding box center [295, 285] width 341 height 15
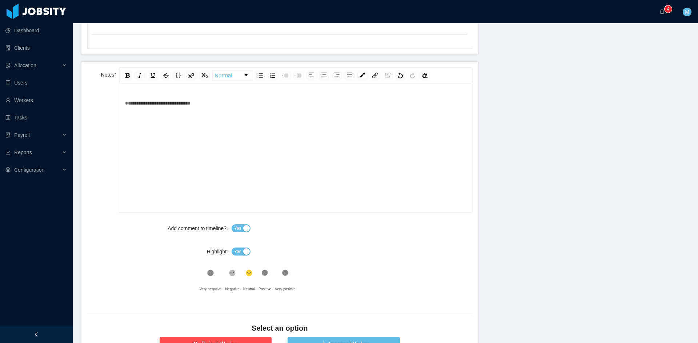
scroll to position [363, 0]
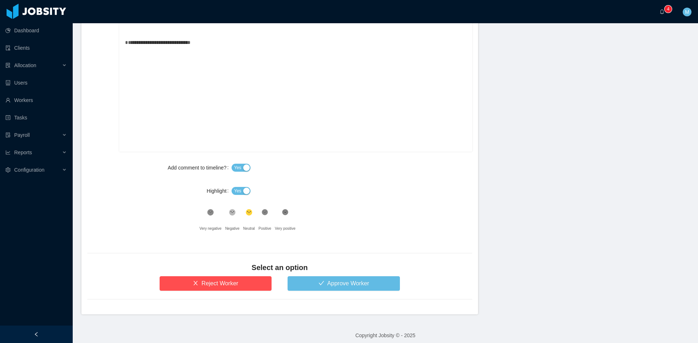
click at [243, 193] on button "Yes" at bounding box center [240, 191] width 19 height 8
click at [314, 279] on button "Approve Worker" at bounding box center [343, 284] width 112 height 15
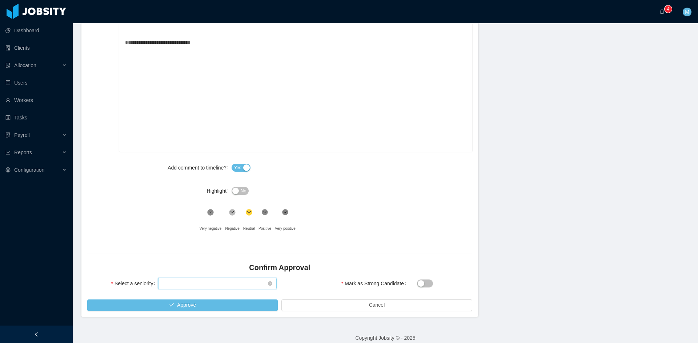
click at [220, 287] on div "Select seniority" at bounding box center [214, 283] width 105 height 11
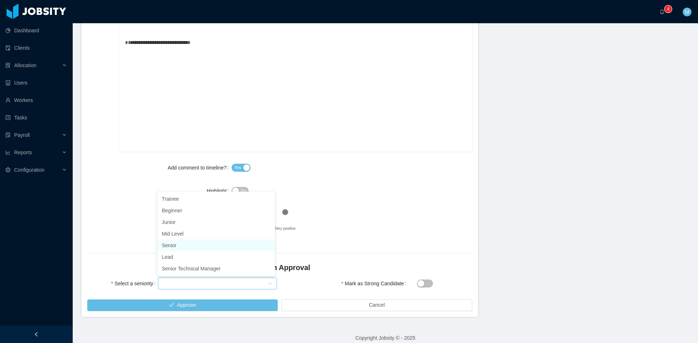
click at [176, 245] on li "Senior" at bounding box center [215, 246] width 117 height 12
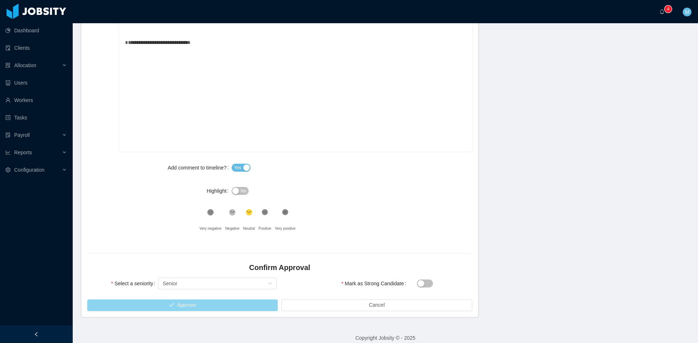
click at [198, 305] on button "Approve" at bounding box center [182, 306] width 190 height 12
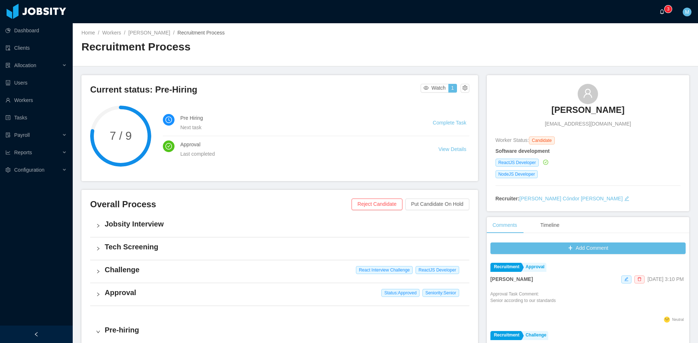
click at [659, 15] on a=83ded146-cd66-4514-80a8-9a7b1e1b5eb6/Matias%20Marin"] "0 1 2 3 4 5 6 7 8 9 0 1 2 3 4 5 6 7 8 9 0 1 2 3 4 5 6 7 8 9" at bounding box center [663, 11] width 9 height 23
